Goal: Communication & Community: Participate in discussion

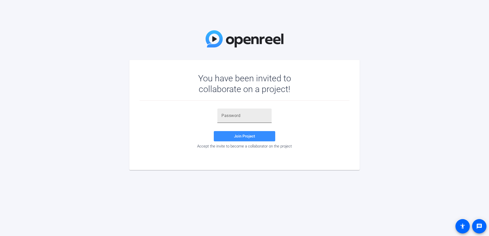
click at [232, 112] on input "text" at bounding box center [245, 115] width 46 height 6
paste input "3~b&1="
type input "3~b&1="
click at [249, 138] on span "Join Project" at bounding box center [244, 136] width 21 height 5
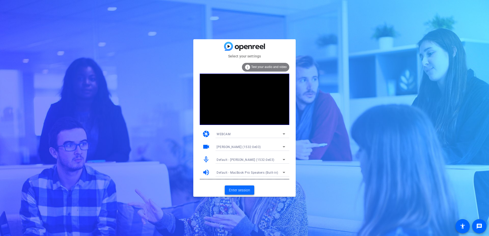
click at [244, 191] on span "Enter session" at bounding box center [239, 189] width 21 height 5
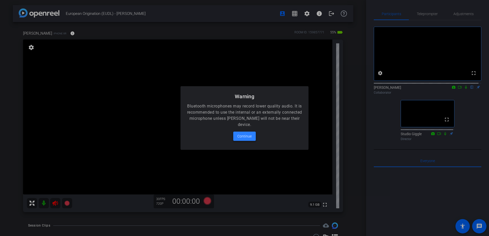
click at [242, 136] on span "Continue" at bounding box center [244, 136] width 14 height 6
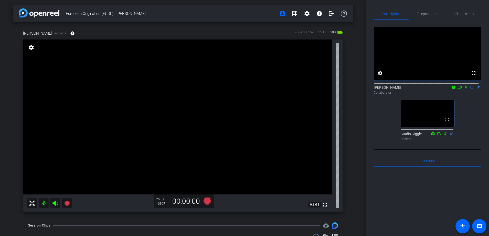
type input "[PERSON_NAME]"
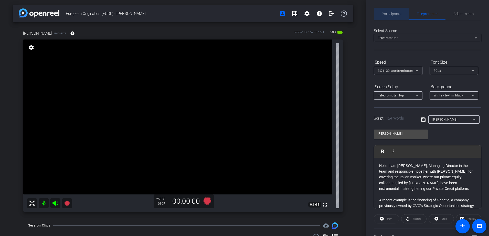
click at [397, 14] on span "Participants" at bounding box center [391, 14] width 19 height 4
